Goal: Transaction & Acquisition: Purchase product/service

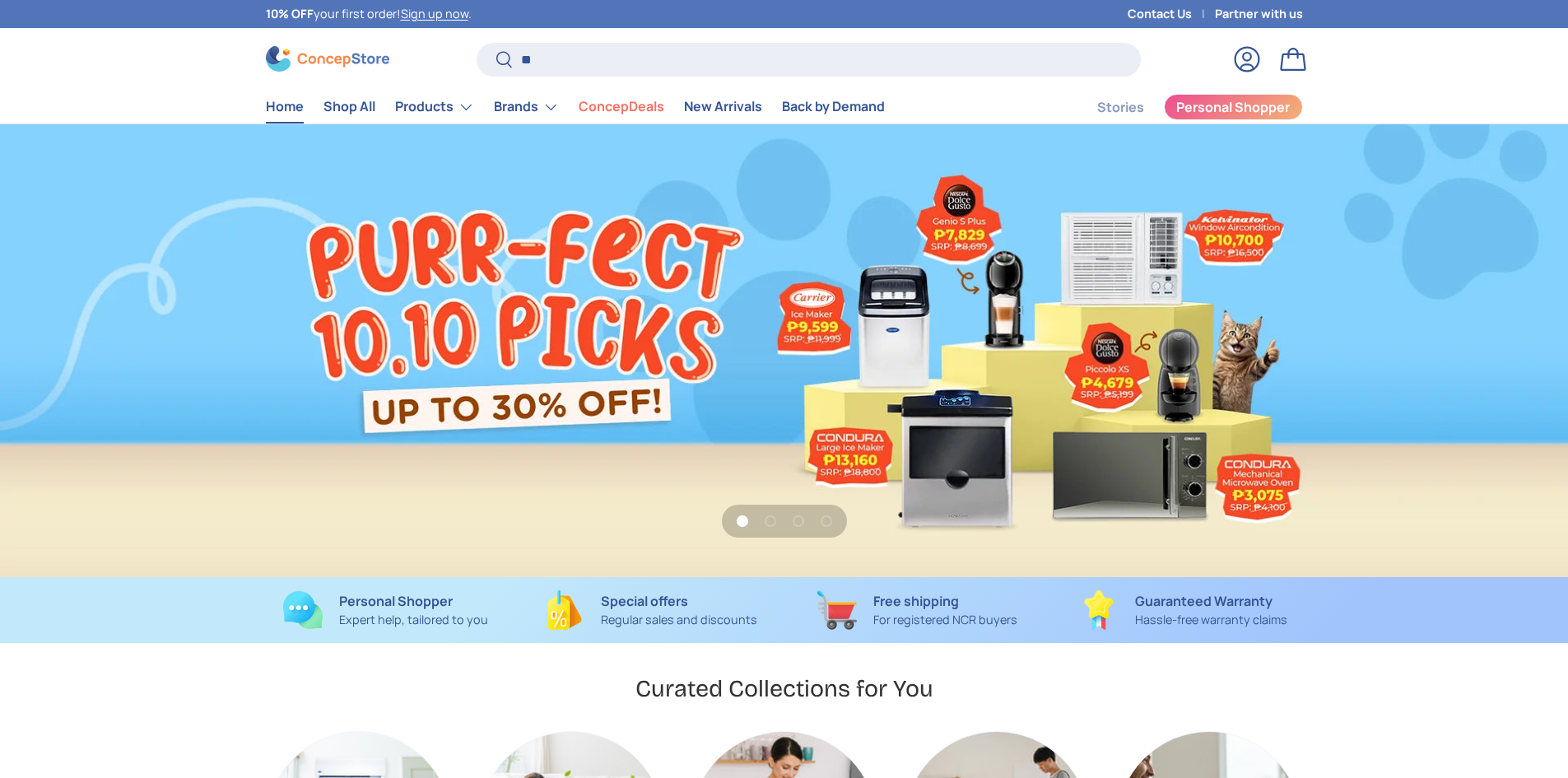
type input "**"
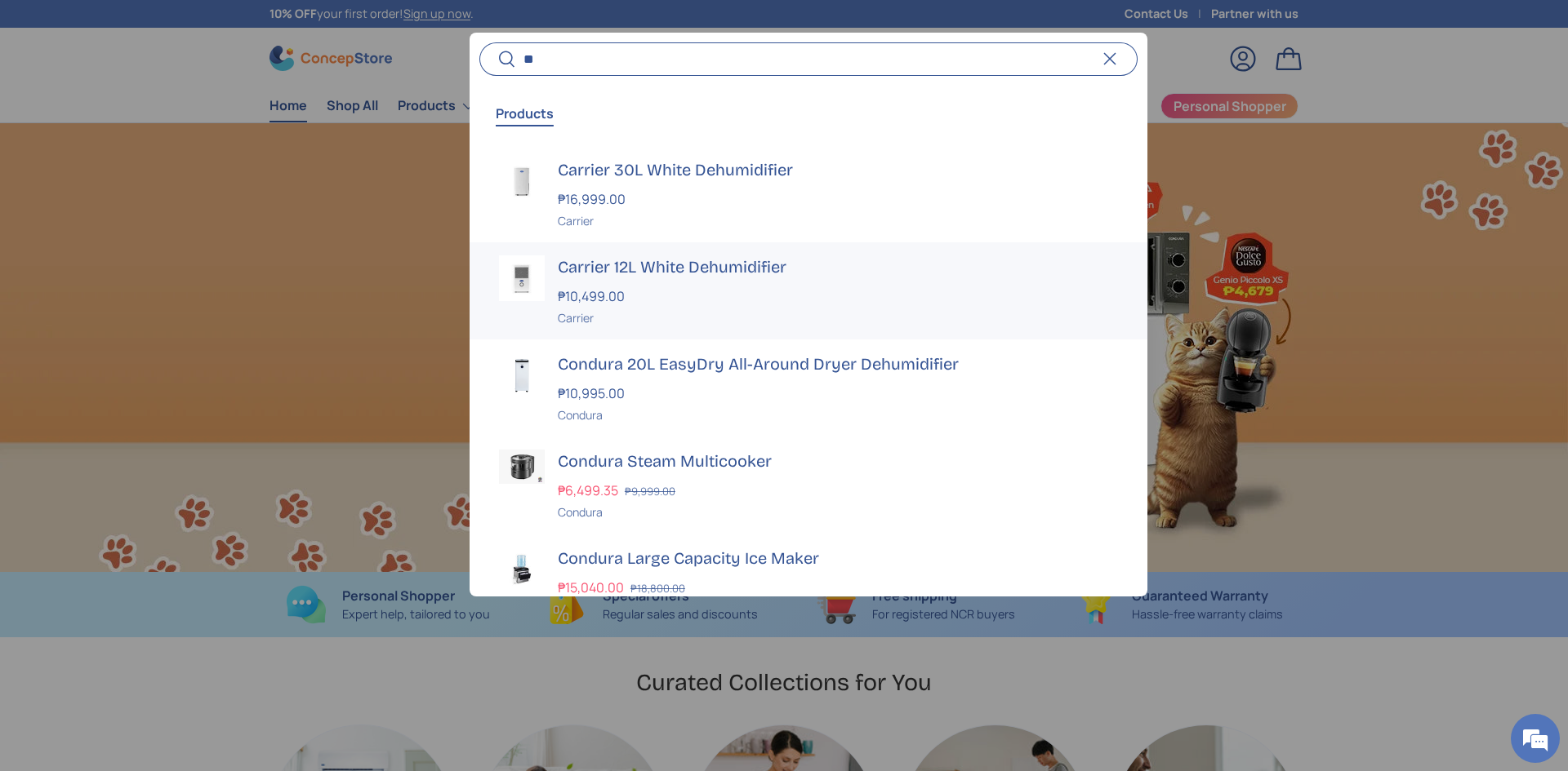
scroll to position [0, 1568]
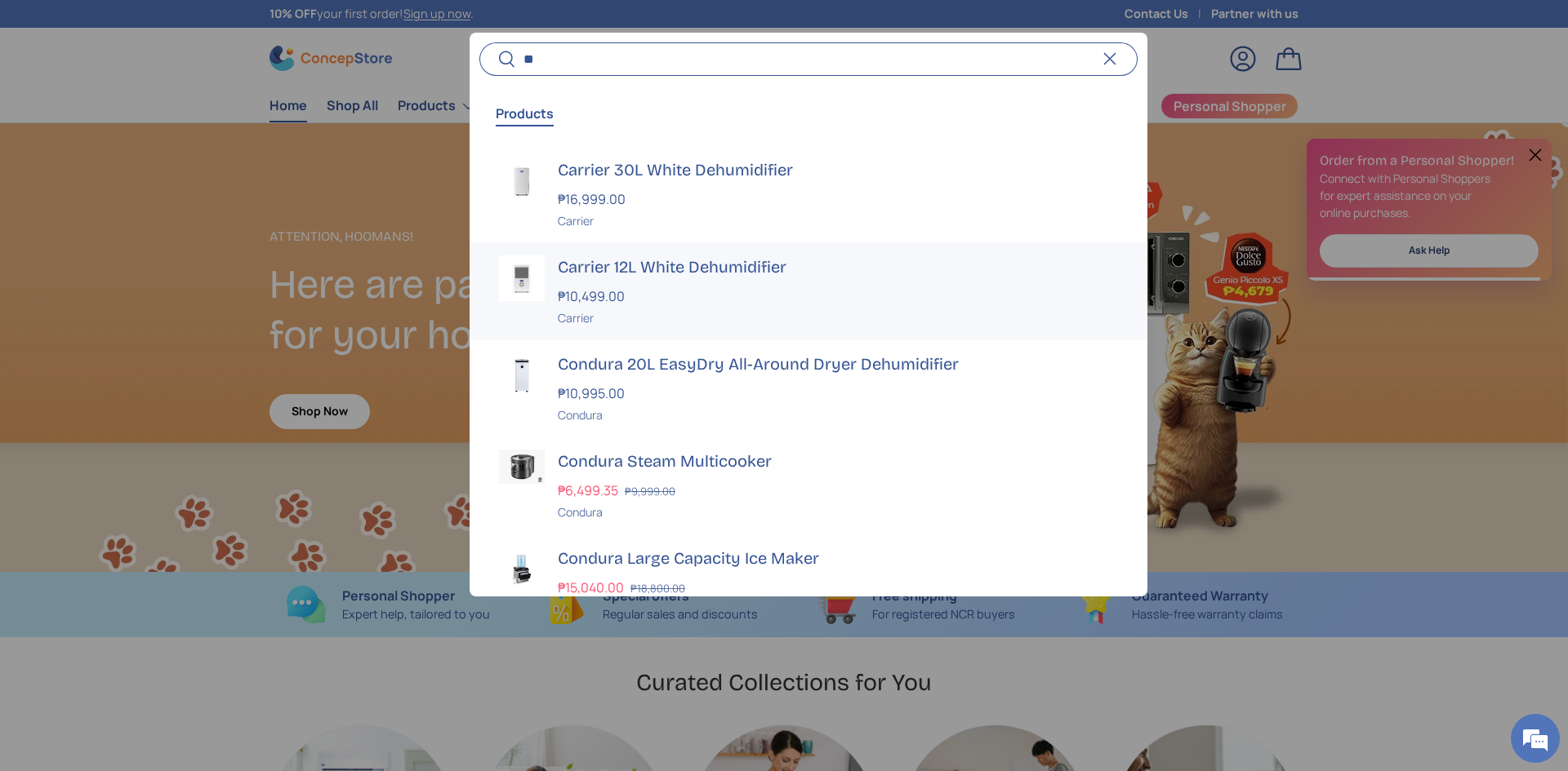
click at [617, 287] on div "₱10,499.00" at bounding box center [837, 297] width 560 height 20
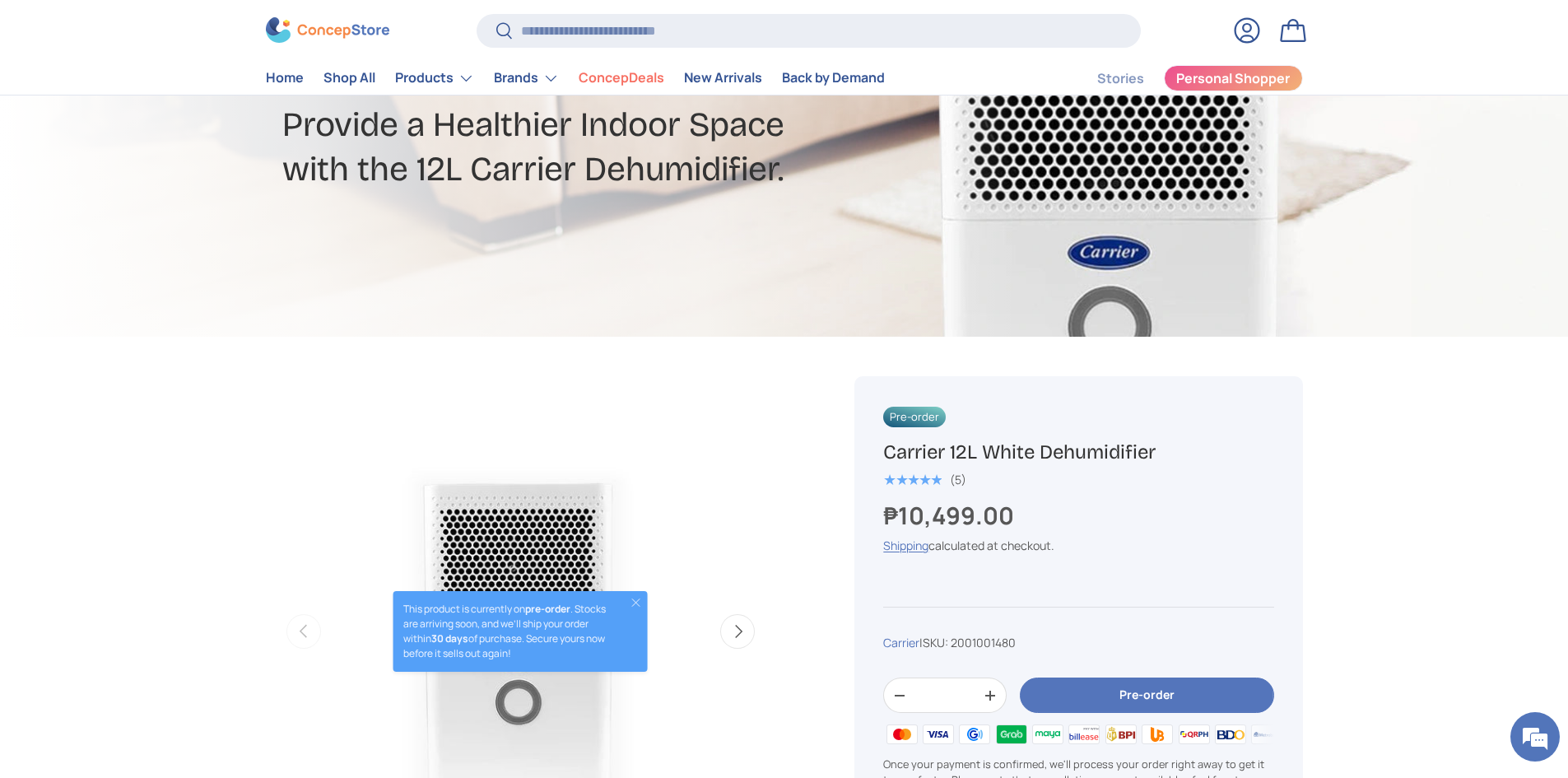
click at [959, 508] on strong "₱10,499.00" at bounding box center [950, 515] width 135 height 33
copy div "₱10,499.00 Unit price / Unavailable"
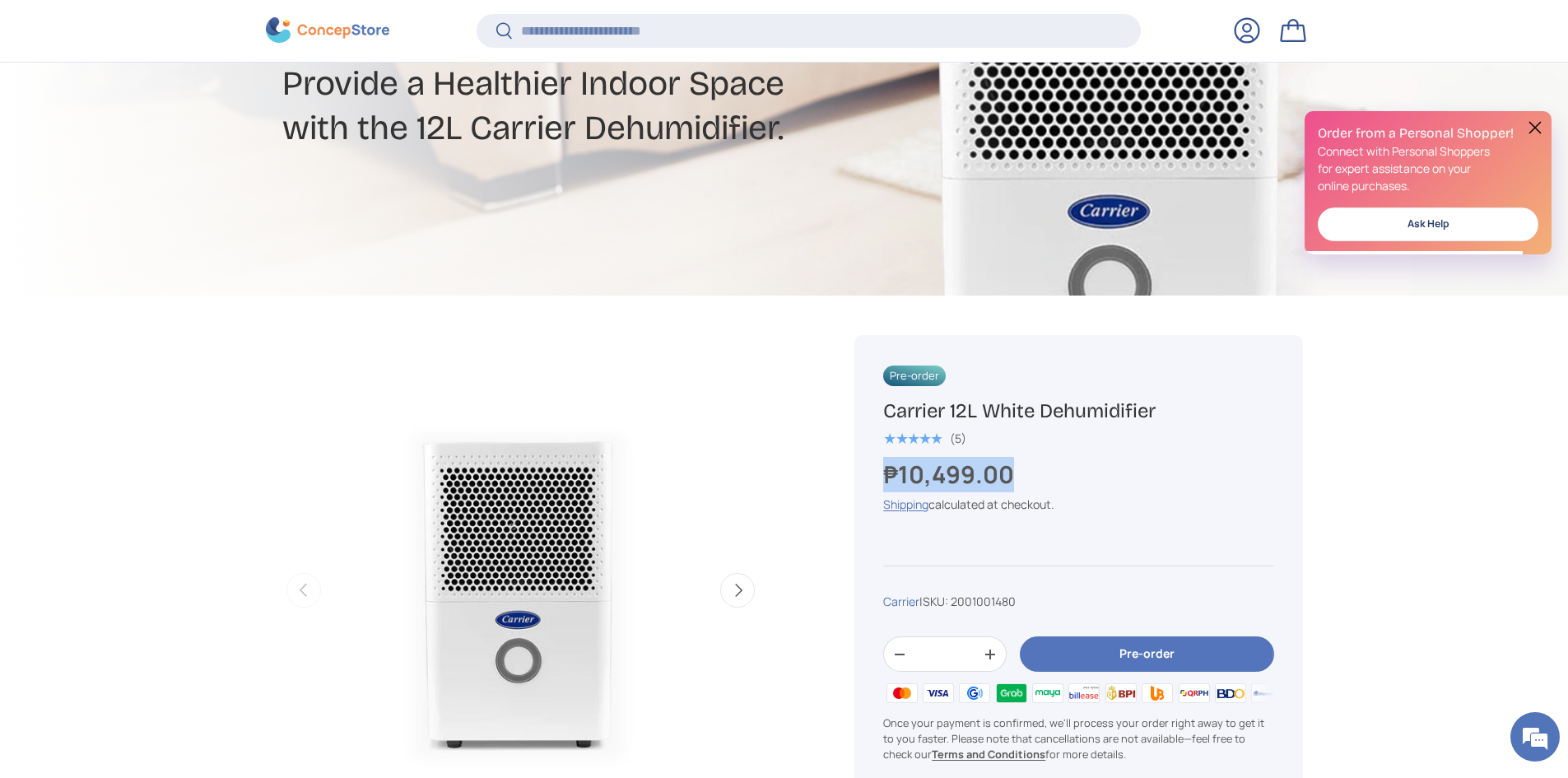
scroll to position [326, 0]
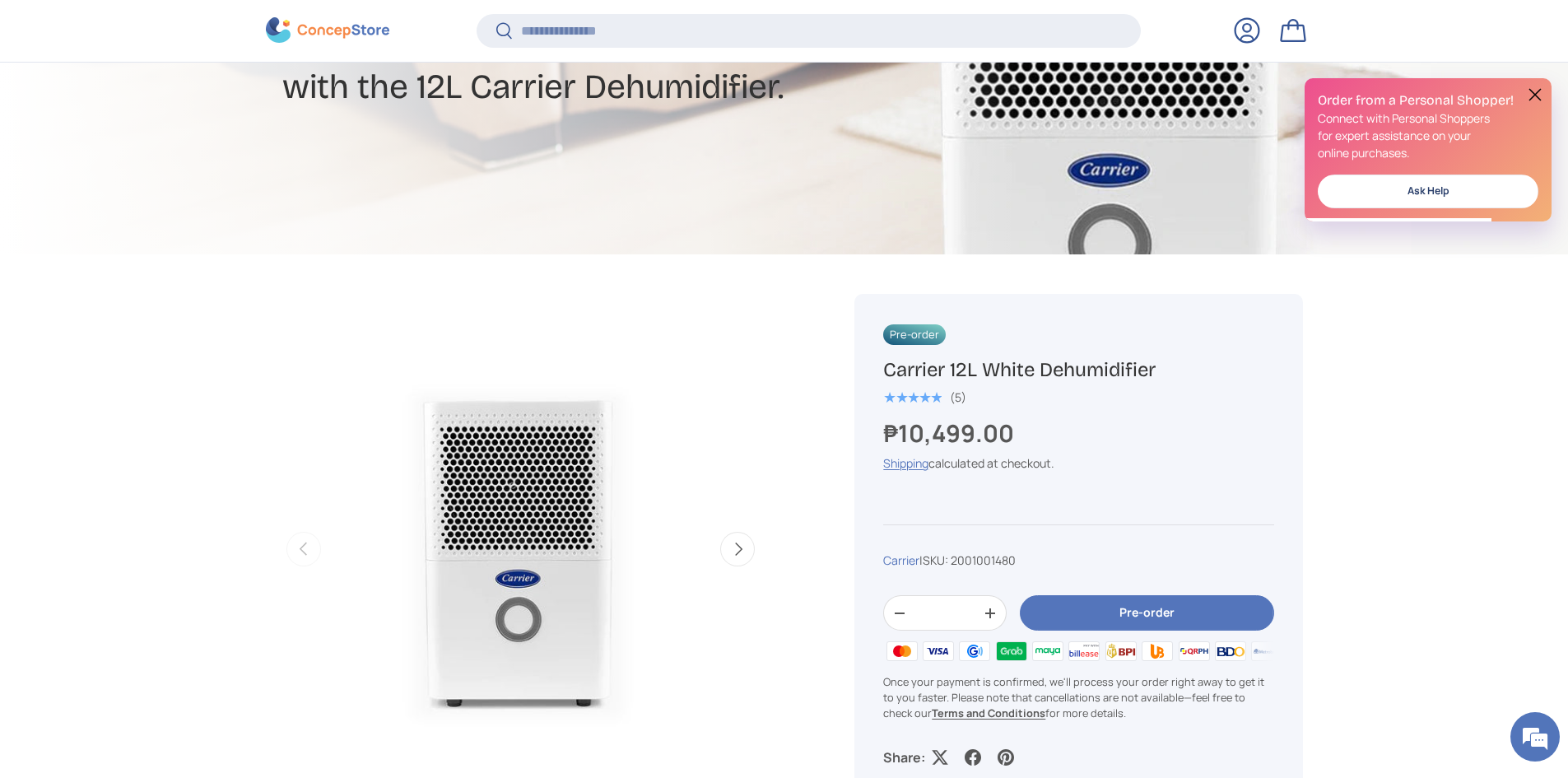
click at [1159, 371] on h1 "Carrier 12L White Dehumidifier" at bounding box center [1078, 370] width 390 height 26
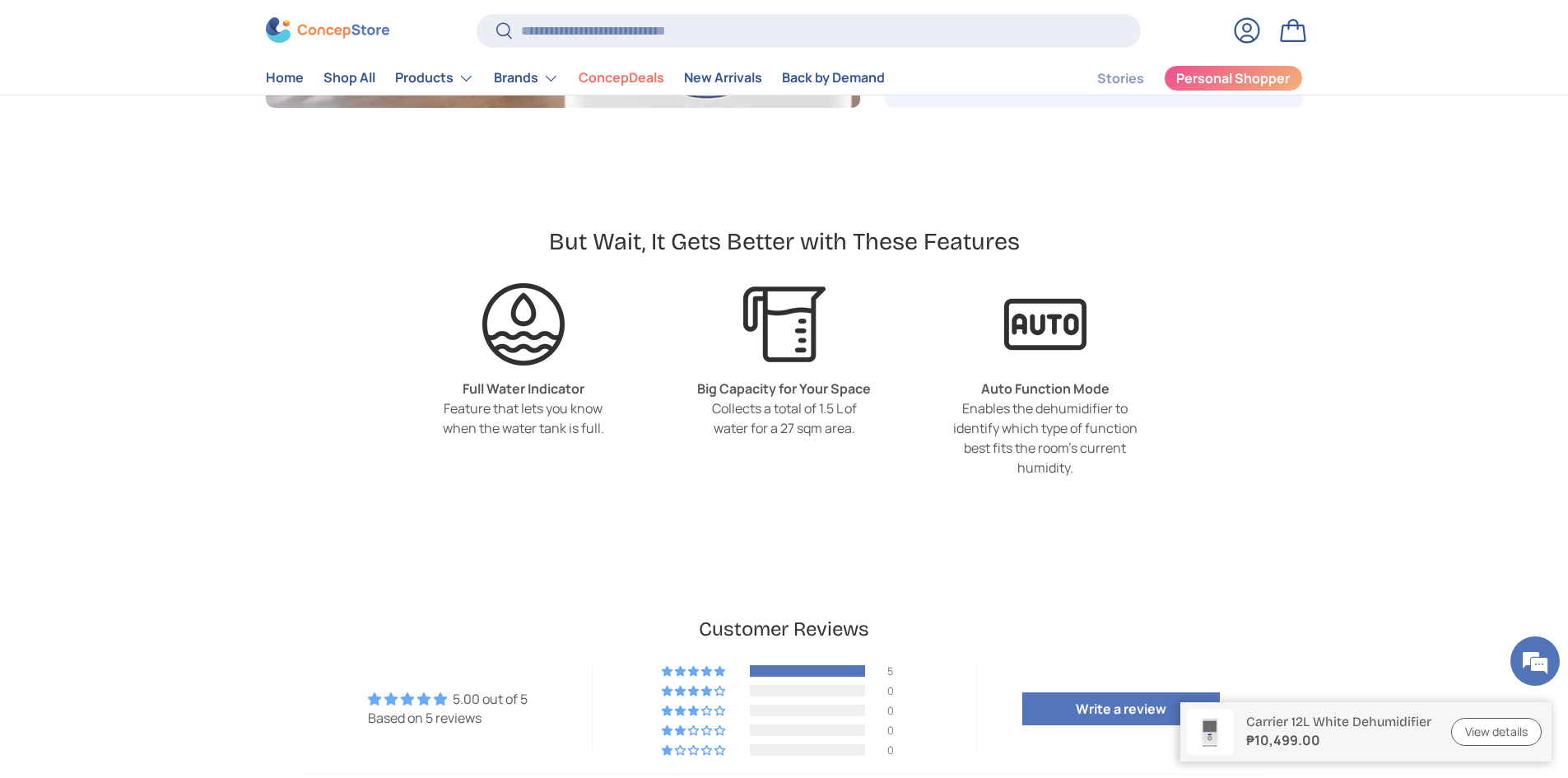
scroll to position [3459, 0]
